Goal: Understand process/instructions: Learn how to perform a task or action

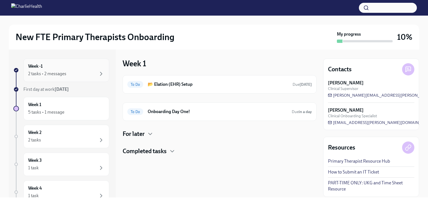
click at [44, 67] on div "Week -1 2 tasks • 2 messages" at bounding box center [66, 70] width 76 height 14
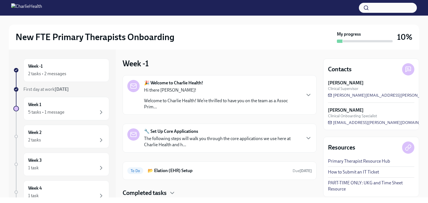
click at [195, 99] on p "Welcome to Charlie Health! We’re thrilled to have you on the team as a Assoc Pr…" at bounding box center [222, 104] width 156 height 12
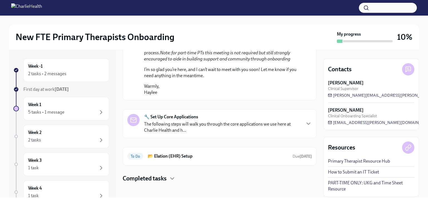
scroll to position [342, 0]
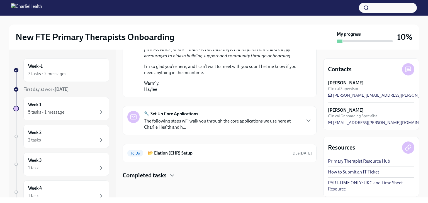
click at [218, 121] on p "The following steps will walk you through the core applications we use here at …" at bounding box center [222, 124] width 156 height 12
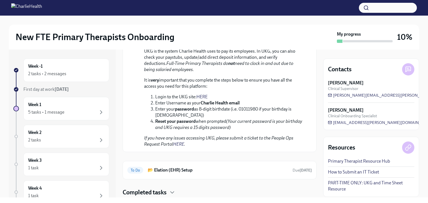
scroll to position [676, 0]
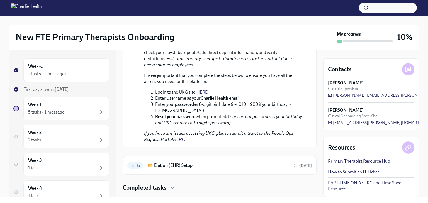
click at [204, 95] on link "HERE" at bounding box center [201, 91] width 11 height 5
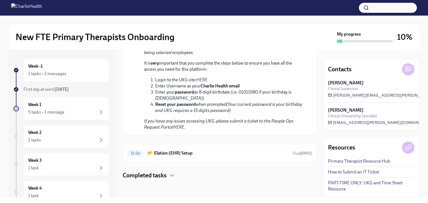
scroll to position [732, 0]
click at [177, 160] on div "To Do 📂 Elation (EHR) Setup Due [DATE]" at bounding box center [220, 153] width 194 height 18
click at [177, 154] on h6 "📂 Elation (EHR) Setup" at bounding box center [218, 153] width 140 height 6
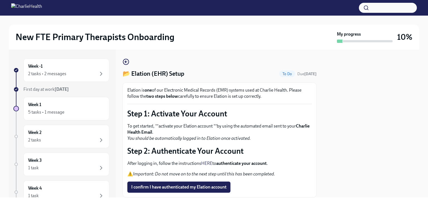
scroll to position [28, 0]
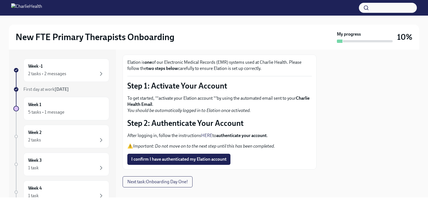
click at [190, 99] on p "To get started, **activate your Elation account **by using the automated email …" at bounding box center [219, 104] width 184 height 18
copy p "Elation"
click at [295, 120] on p "Step 2: Authenticate Your Account" at bounding box center [219, 123] width 184 height 10
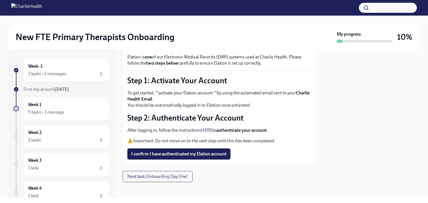
scroll to position [35, 0]
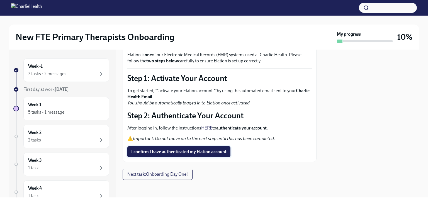
click at [182, 152] on span "I confirm I have authenticated my Elation account" at bounding box center [178, 152] width 95 height 6
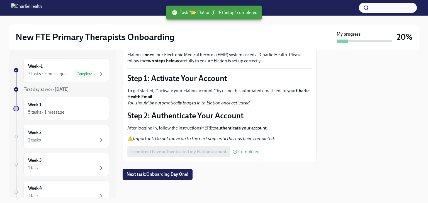
scroll to position [36, 0]
click at [171, 173] on span "Next task : Onboarding Day One!" at bounding box center [157, 174] width 62 height 6
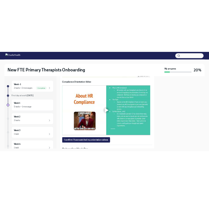
scroll to position [446, 0]
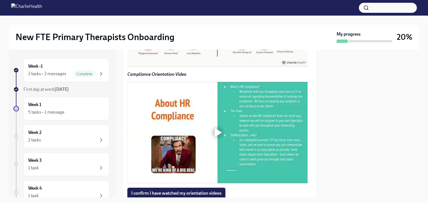
click at [213, 25] on div at bounding box center [218, 16] width 18 height 18
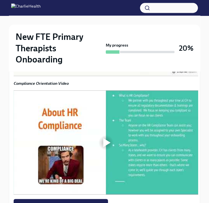
scroll to position [473, 0]
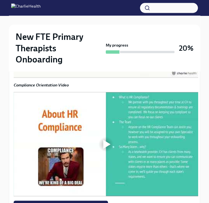
click at [108, 30] on div at bounding box center [106, 25] width 7 height 9
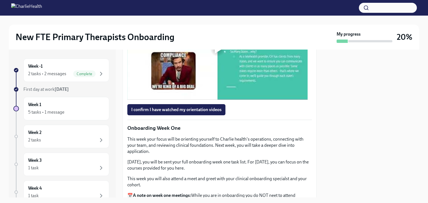
click at [219, 53] on div at bounding box center [218, 49] width 7 height 9
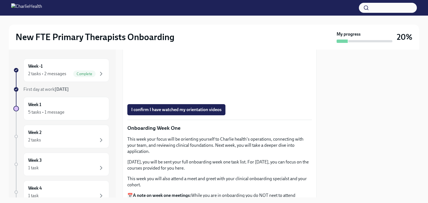
scroll to position [557, 0]
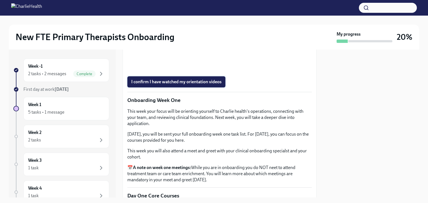
click at [173, 85] on span "I confirm I have watched my orientation videos" at bounding box center [176, 82] width 90 height 6
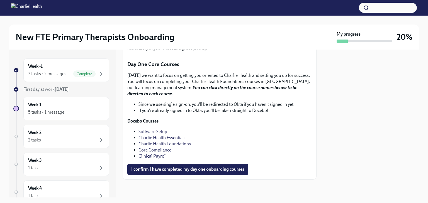
scroll to position [780, 0]
click at [269, 84] on p "[DATE] we want to focus on getting you oriented to Charlie Health and setting y…" at bounding box center [219, 84] width 184 height 25
copy p "Docebo"
